Goal: Information Seeking & Learning: Learn about a topic

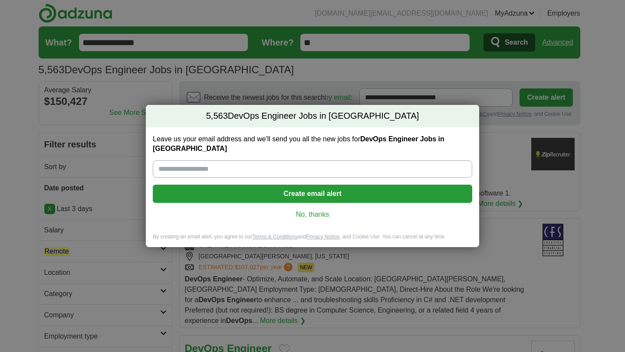
click at [307, 210] on link "No, thanks" at bounding box center [313, 215] width 306 height 10
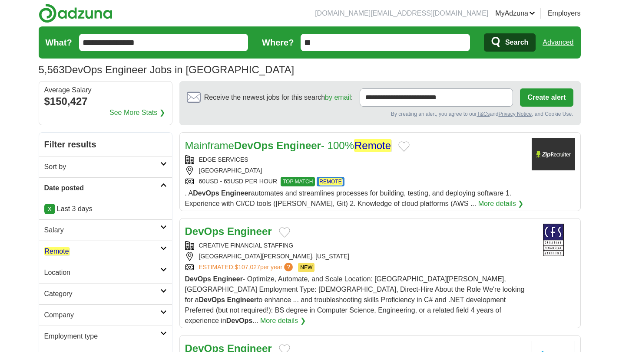
click at [115, 251] on h2 "Remote" at bounding box center [102, 252] width 116 height 10
click at [57, 272] on em "Remote" at bounding box center [56, 272] width 25 height 8
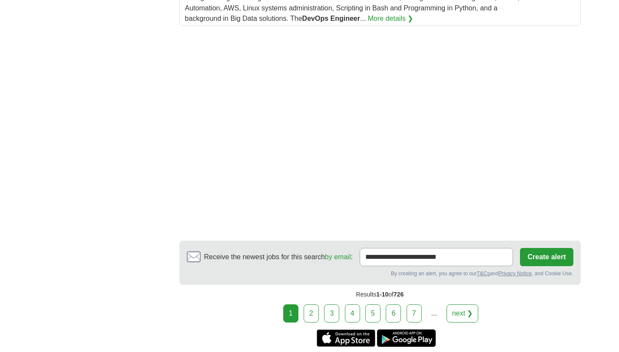
scroll to position [1314, 0]
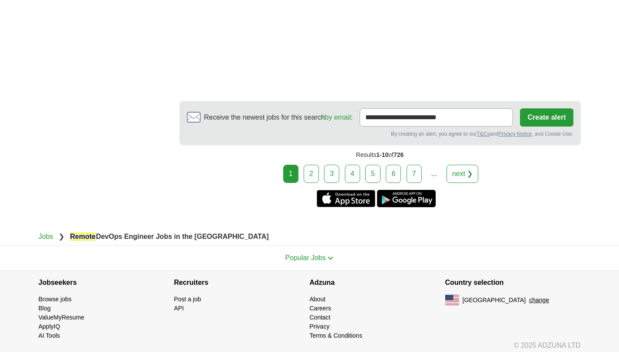
click at [315, 170] on link "2" at bounding box center [310, 174] width 15 height 18
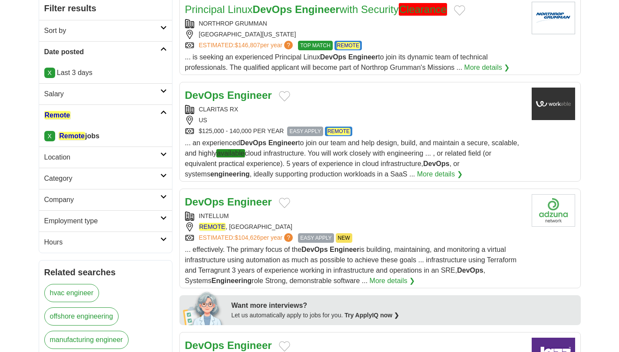
scroll to position [196, 0]
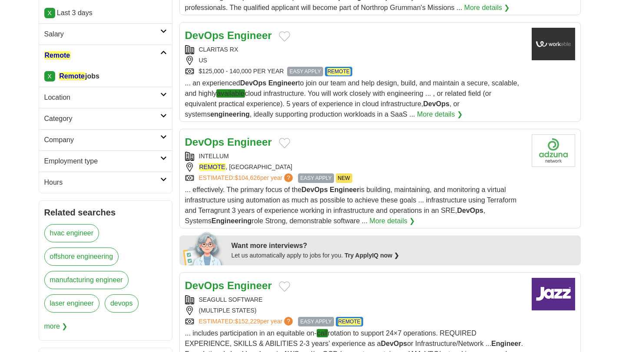
click at [92, 160] on h2 "Employment type" at bounding box center [102, 161] width 116 height 10
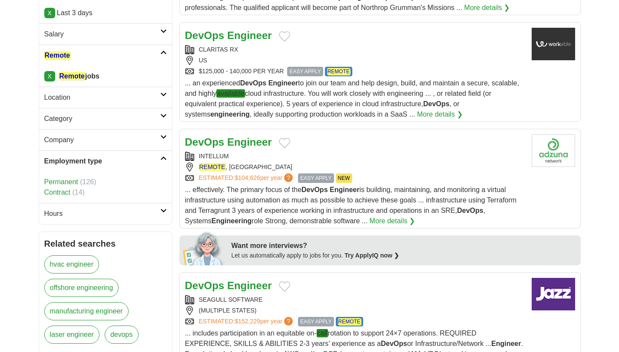
click at [56, 192] on link "Contract" at bounding box center [57, 192] width 26 height 7
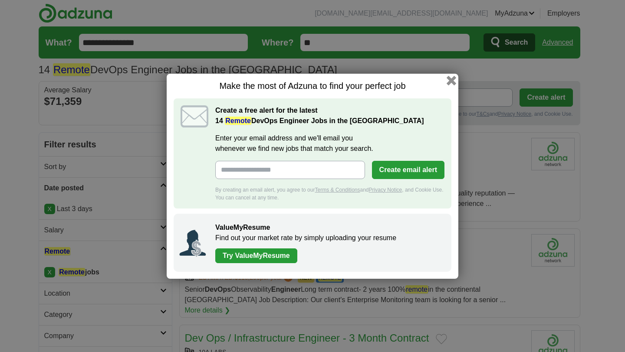
click at [450, 76] on button "button" at bounding box center [452, 81] width 10 height 10
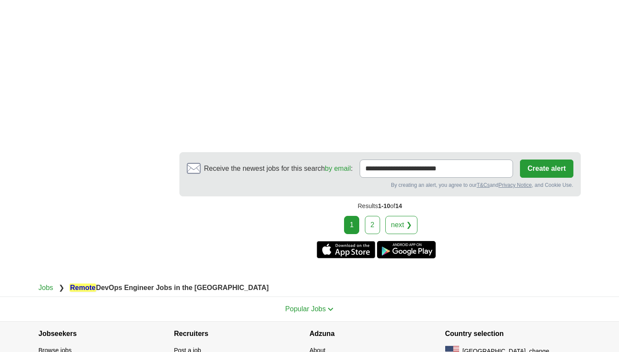
scroll to position [1295, 0]
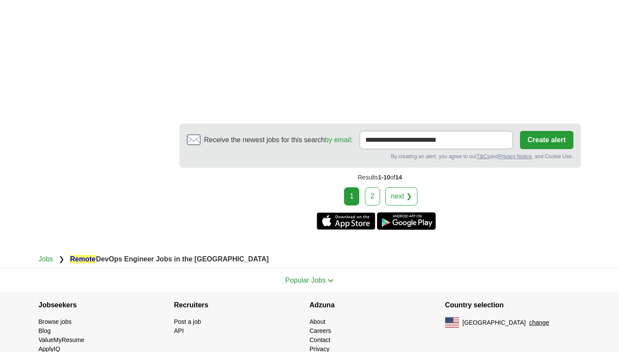
click at [368, 188] on link "2" at bounding box center [372, 197] width 15 height 18
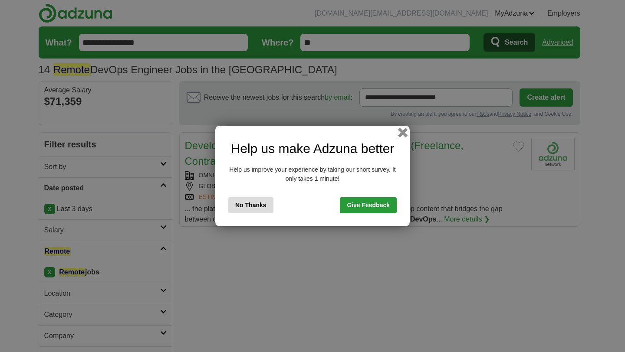
click at [404, 132] on button "button" at bounding box center [403, 133] width 10 height 10
